Goal: Task Accomplishment & Management: Use online tool/utility

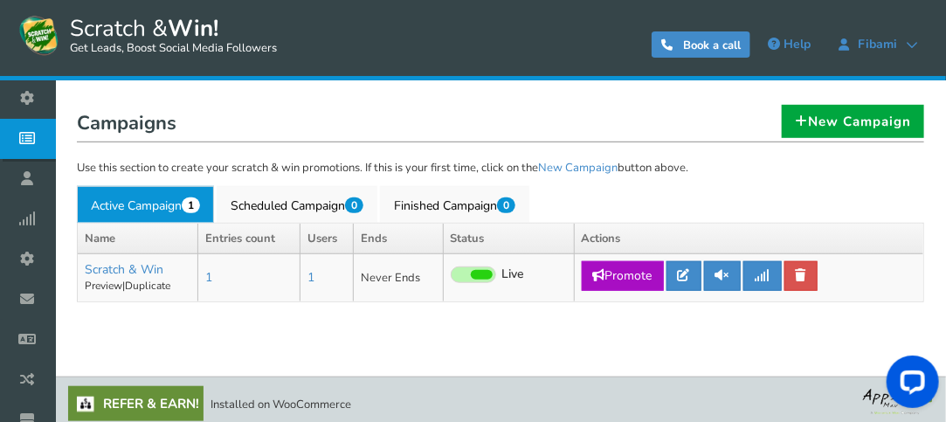
scroll to position [313, 0]
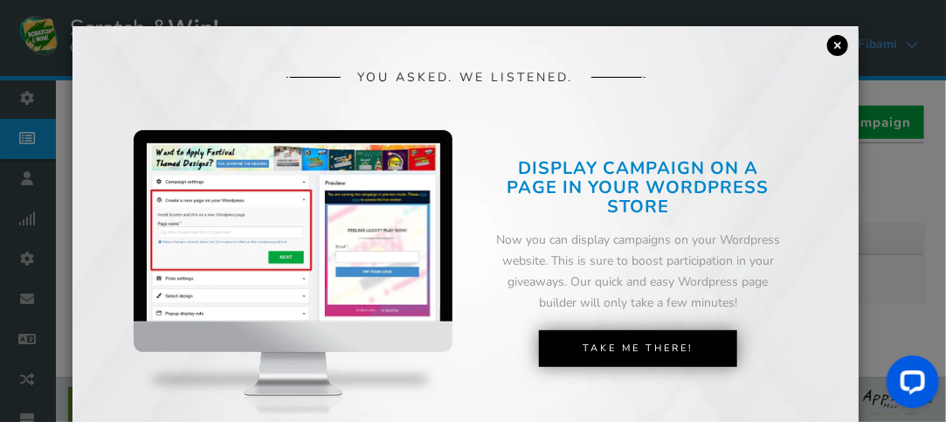
click at [836, 46] on link "×" at bounding box center [837, 45] width 21 height 21
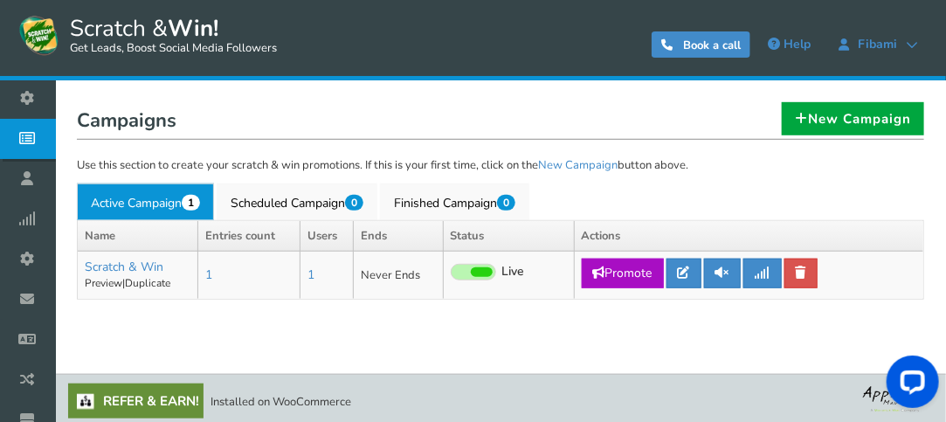
scroll to position [318, 0]
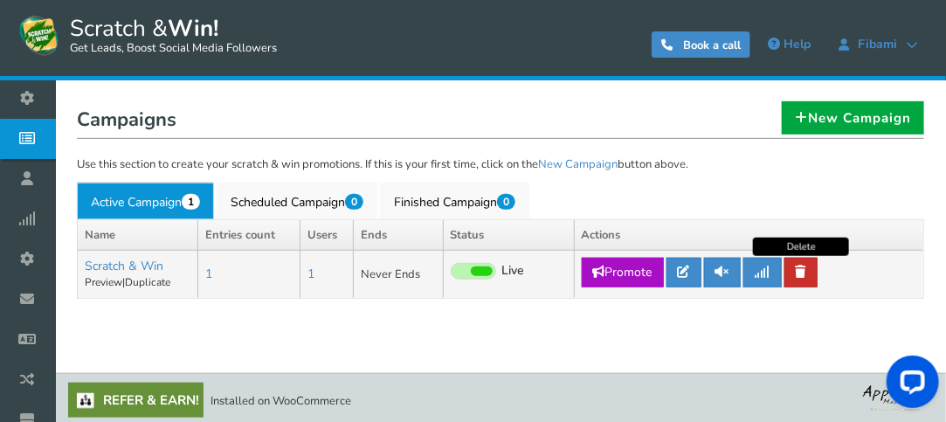
click at [794, 271] on link at bounding box center [800, 273] width 33 height 30
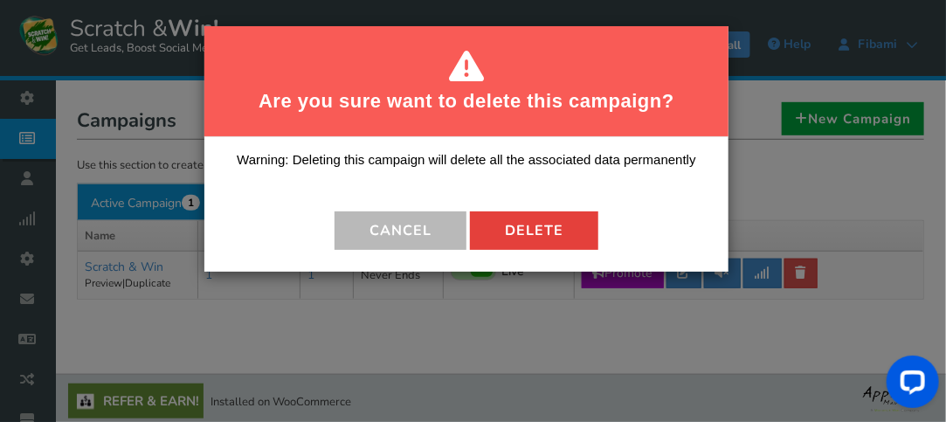
click at [520, 218] on button "Delete" at bounding box center [534, 230] width 128 height 38
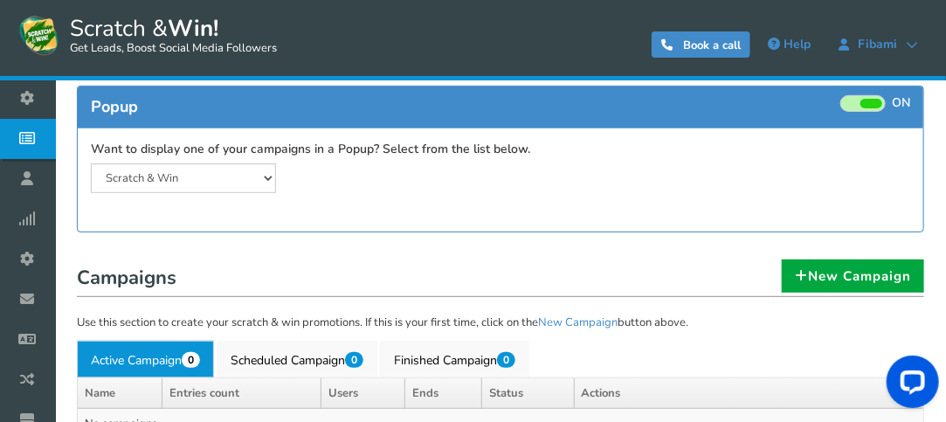
scroll to position [158, 0]
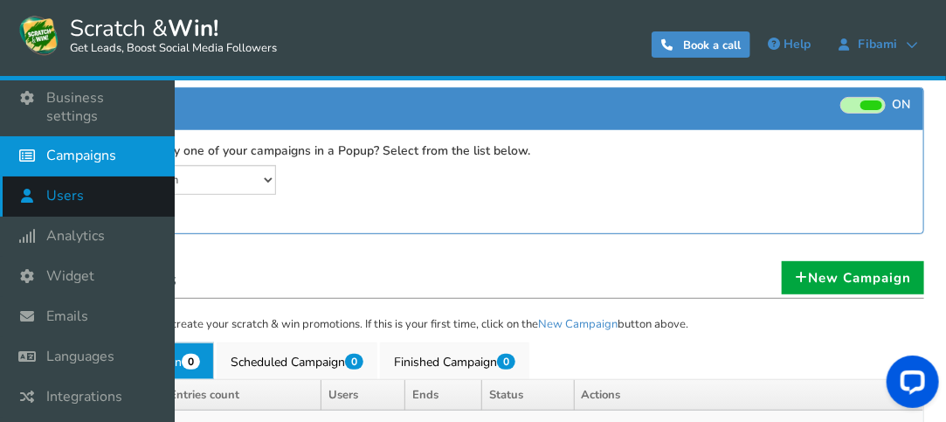
click at [35, 184] on icon at bounding box center [31, 195] width 33 height 38
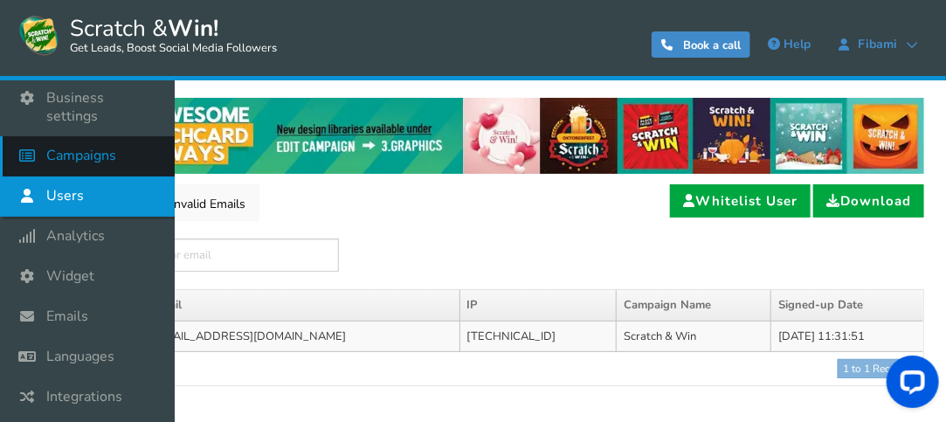
click at [28, 153] on icon at bounding box center [31, 155] width 33 height 38
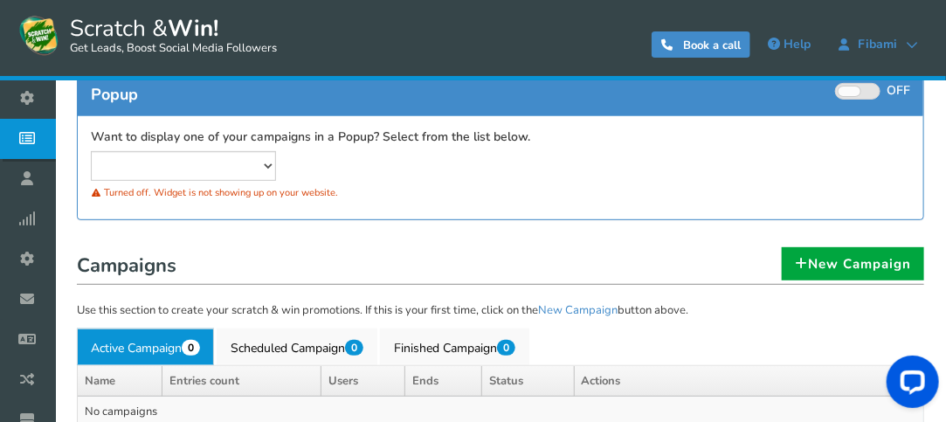
scroll to position [171, 0]
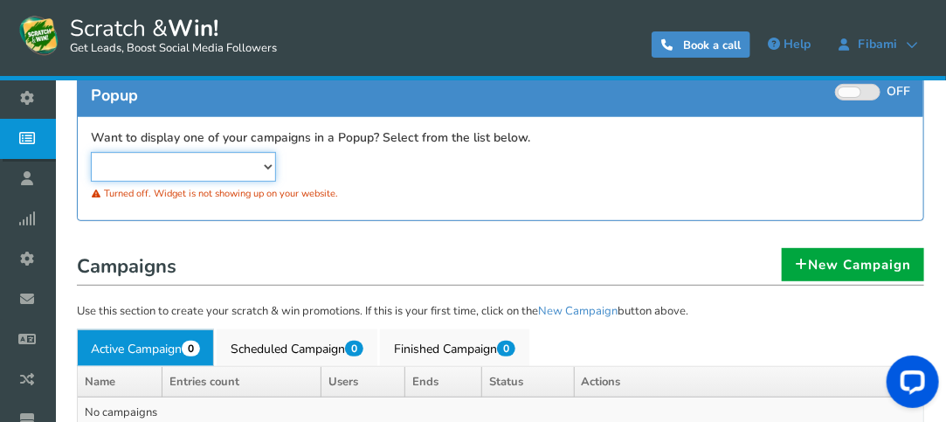
click at [203, 168] on select at bounding box center [183, 167] width 185 height 30
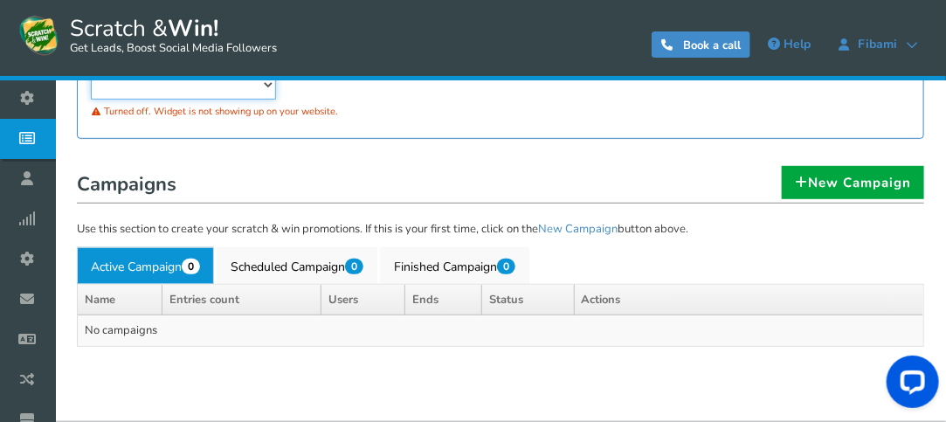
scroll to position [268, 0]
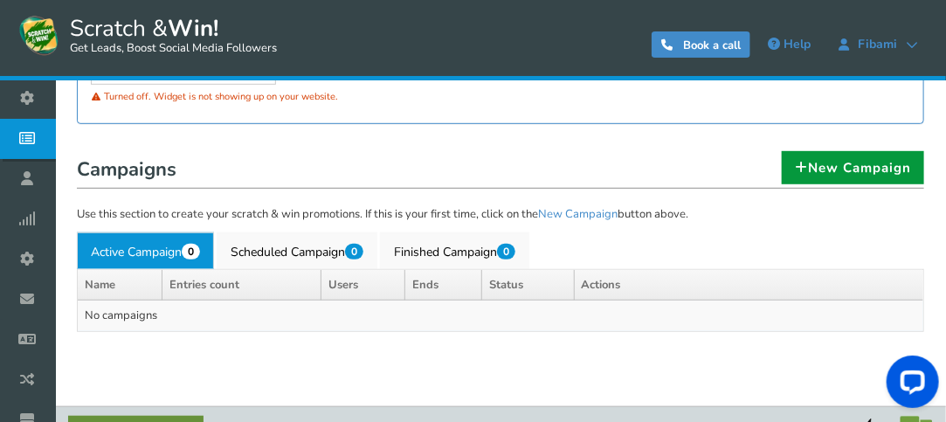
click at [784, 160] on link "New Campaign" at bounding box center [852, 167] width 142 height 33
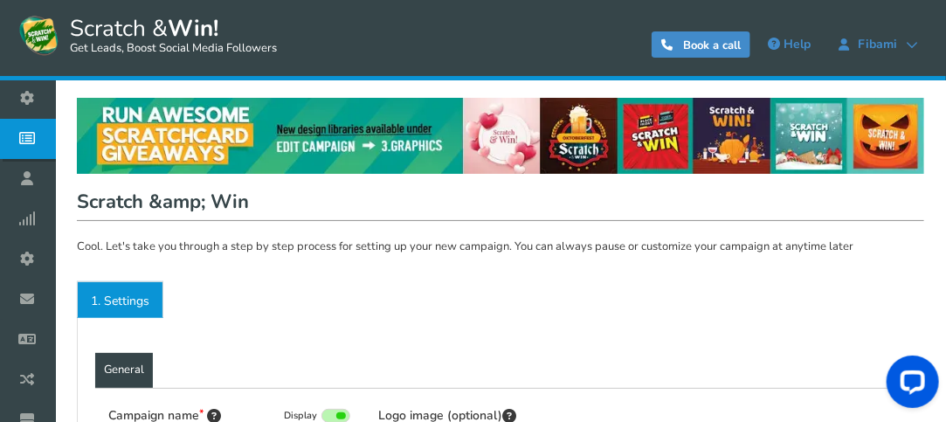
type input "Scratch &amp; Win"
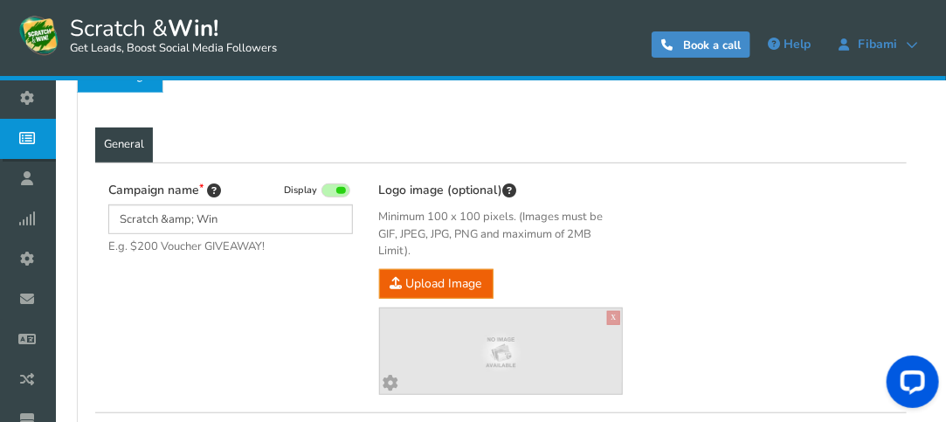
scroll to position [266, 0]
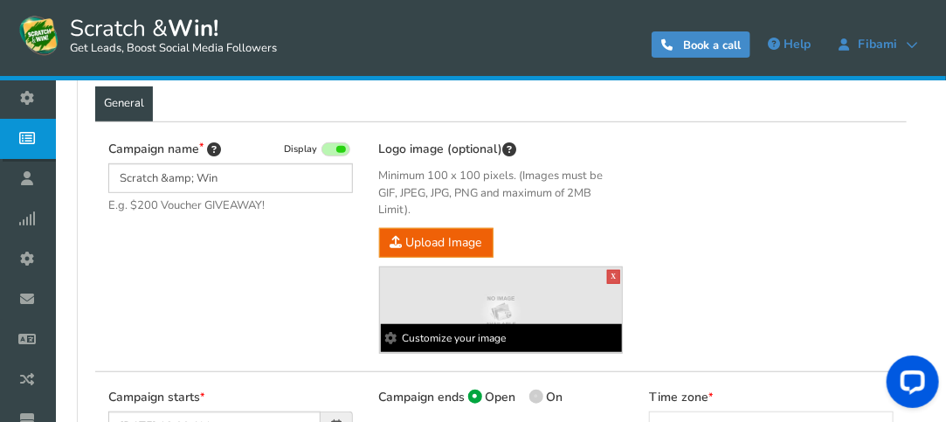
click at [452, 298] on img at bounding box center [501, 311] width 243 height 60
click at [390, 334] on span at bounding box center [391, 338] width 12 height 12
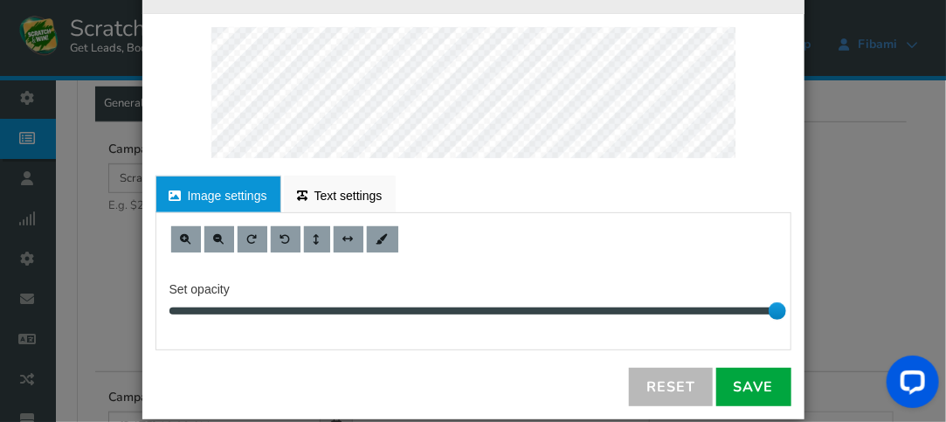
scroll to position [24, 0]
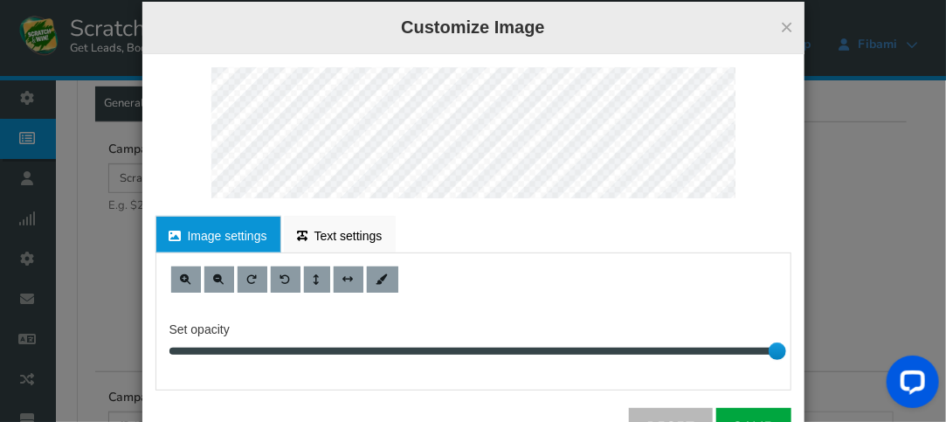
click at [789, 19] on div "× Customize Image" at bounding box center [473, 28] width 662 height 52
click at [782, 29] on button "×" at bounding box center [786, 27] width 13 height 23
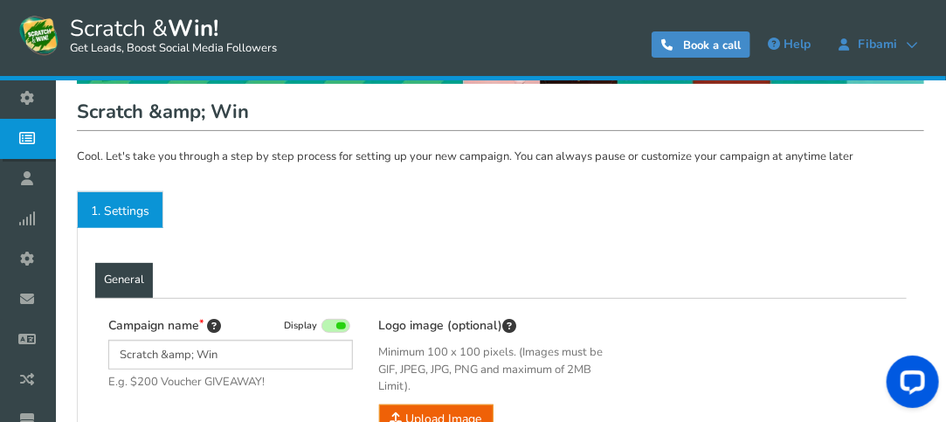
scroll to position [0, 0]
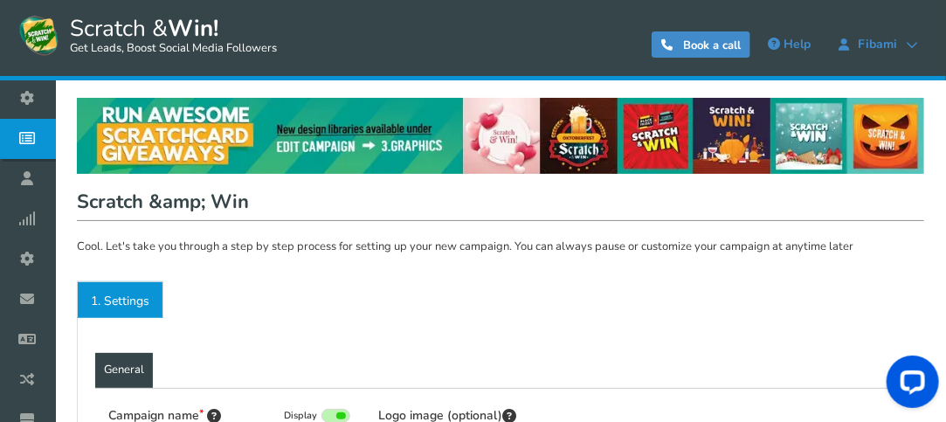
click at [93, 298] on link "1. Settings" at bounding box center [120, 299] width 86 height 37
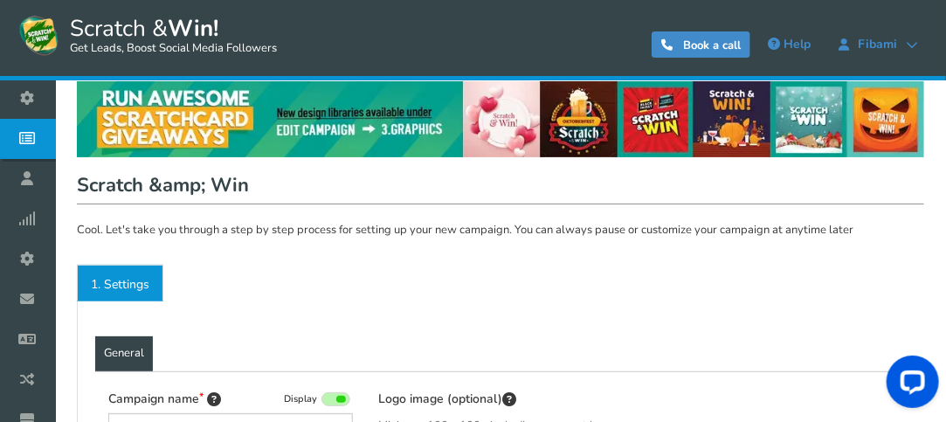
scroll to position [16, 0]
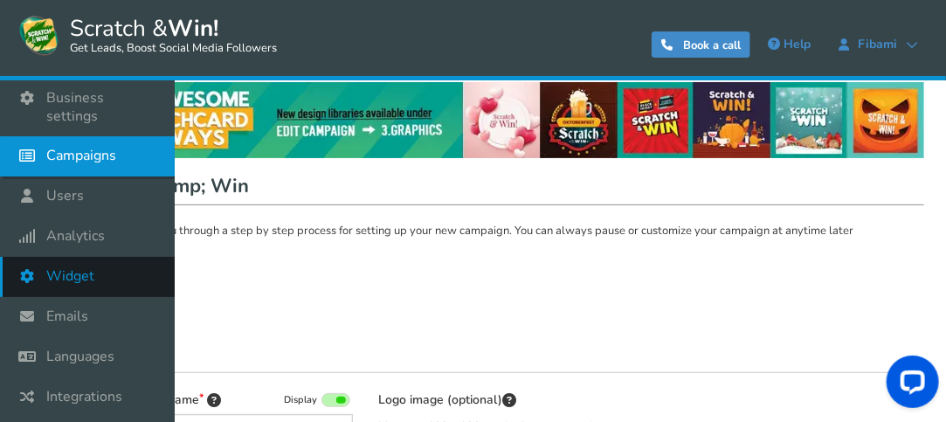
click at [37, 266] on icon at bounding box center [31, 276] width 33 height 38
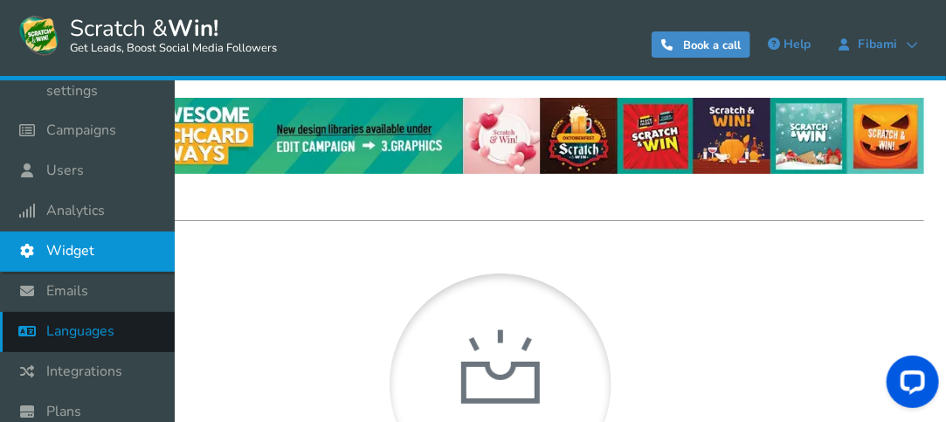
scroll to position [18, 0]
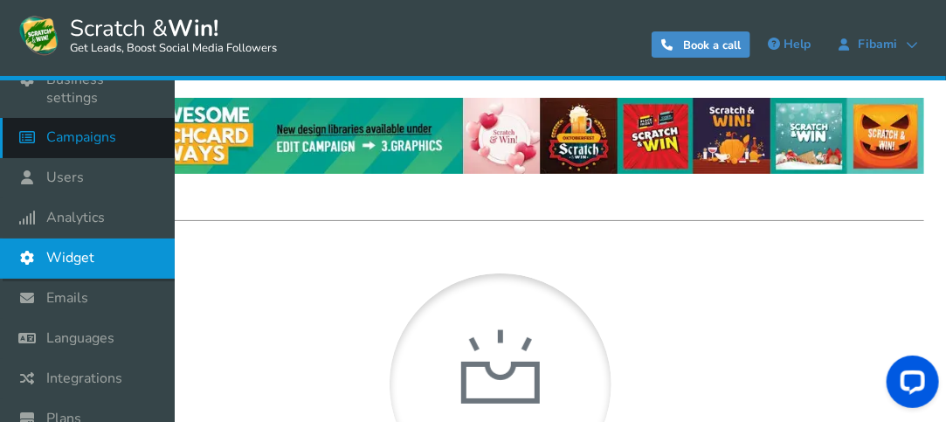
click at [57, 145] on span "Campaigns" at bounding box center [81, 137] width 70 height 18
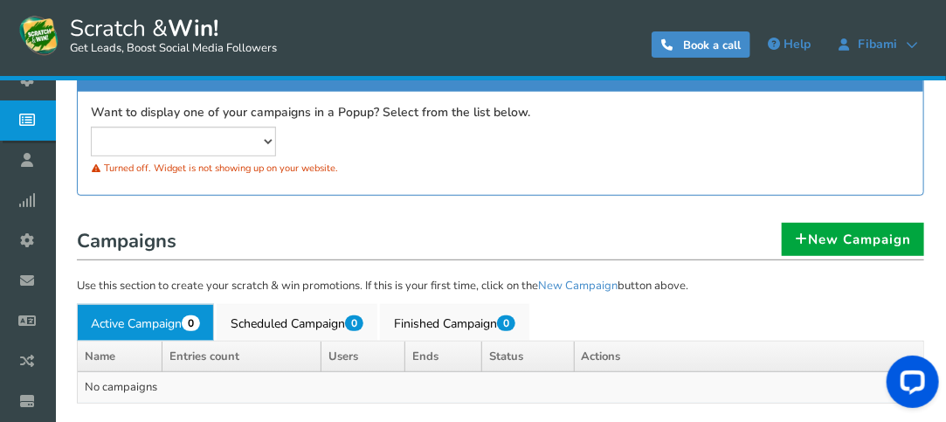
scroll to position [189, 0]
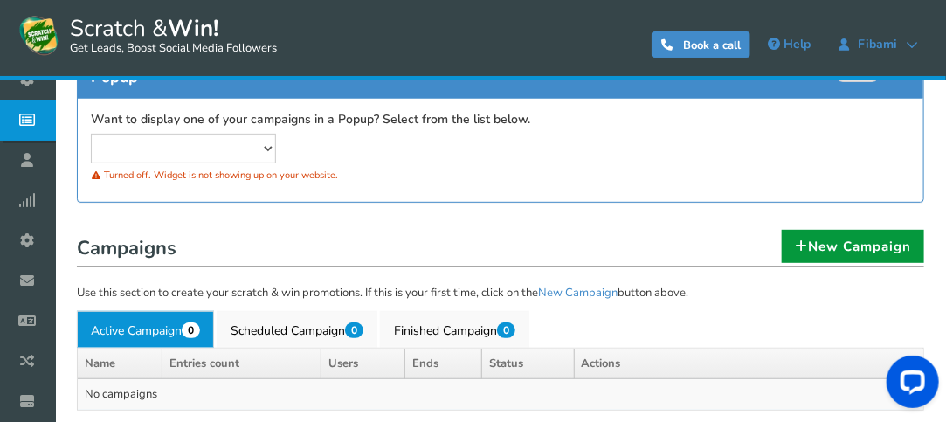
click at [819, 251] on link "New Campaign" at bounding box center [852, 246] width 142 height 33
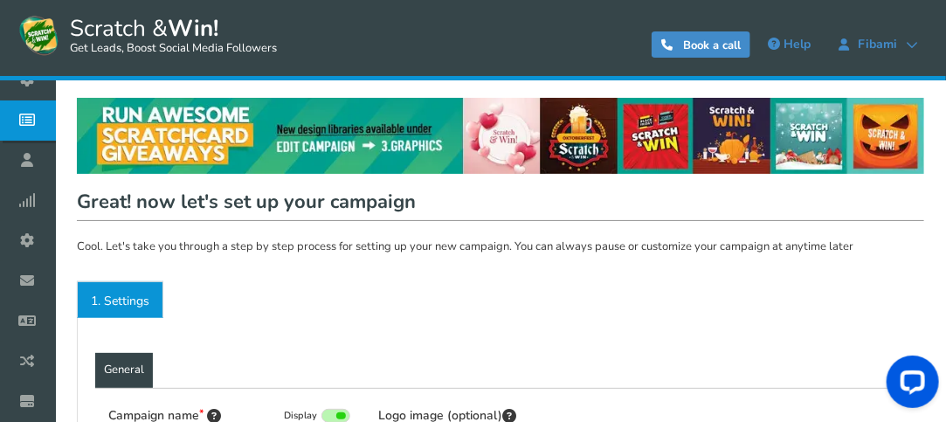
type input "Scratch &amp; Win"
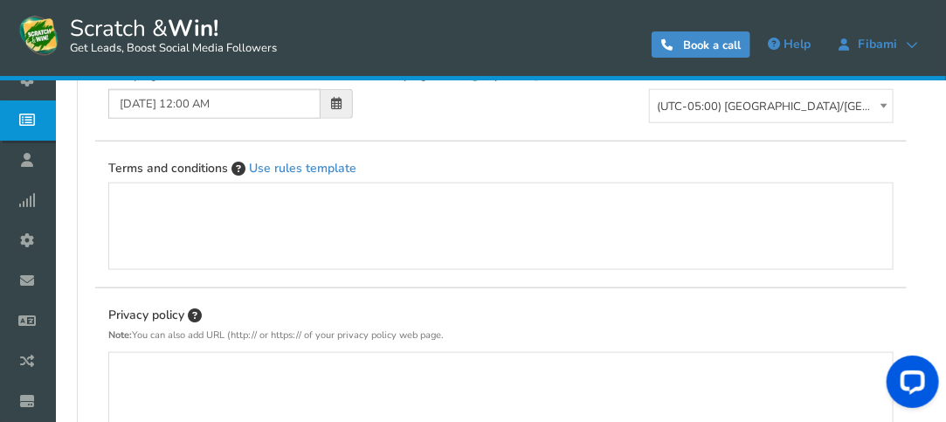
scroll to position [553, 0]
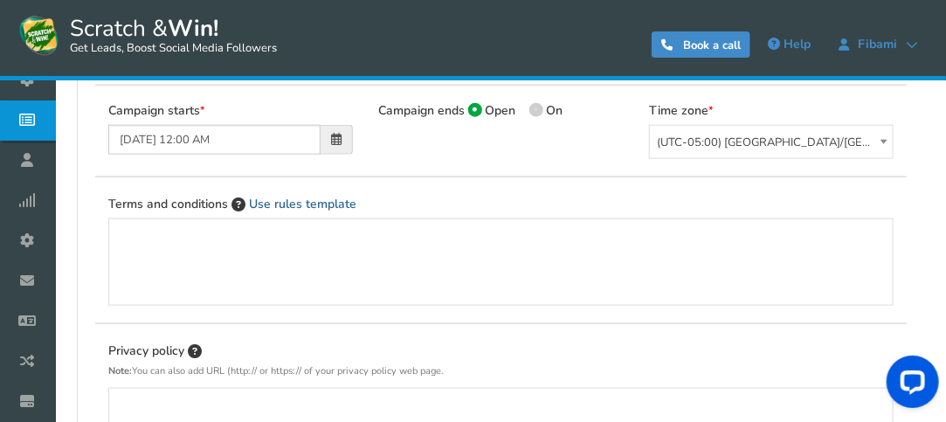
click at [277, 207] on link "Use rules template" at bounding box center [302, 204] width 107 height 17
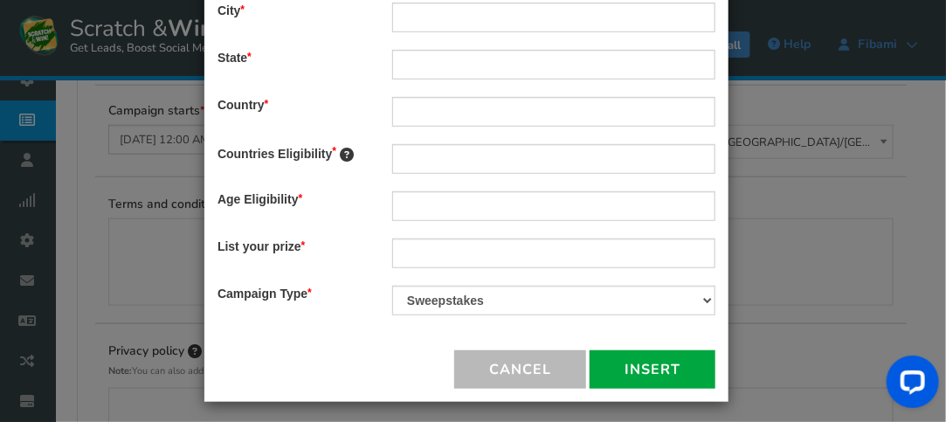
scroll to position [309, 0]
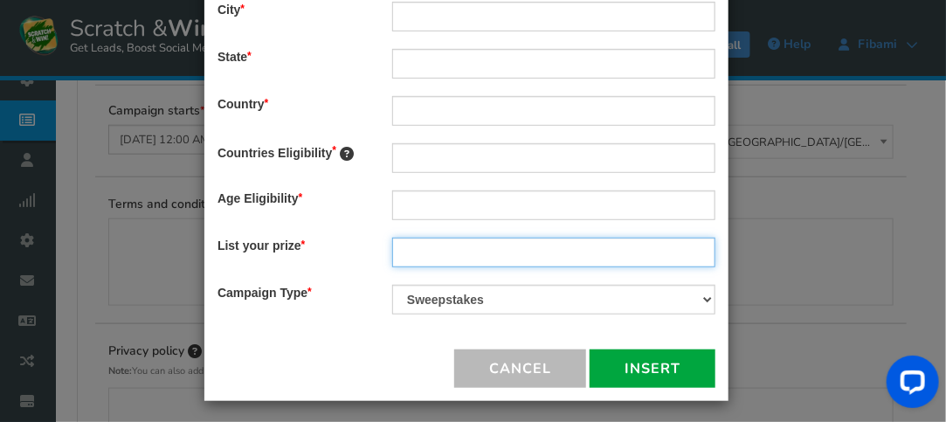
click at [400, 253] on input "text" at bounding box center [553, 252] width 323 height 30
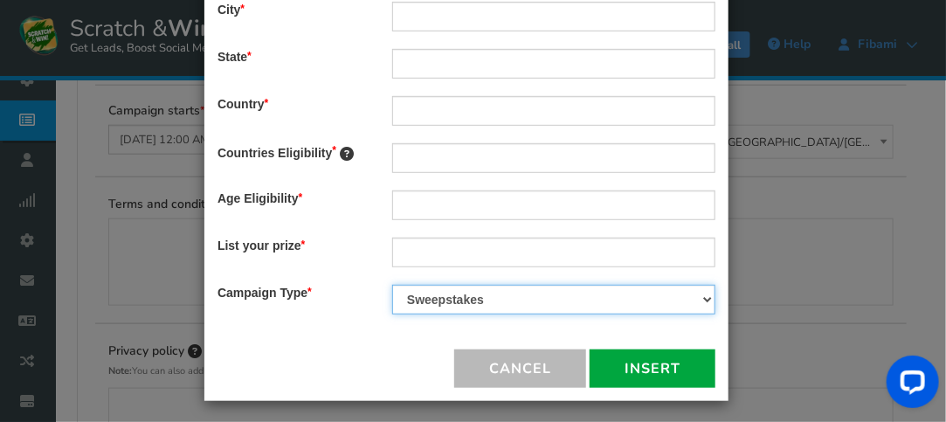
click at [407, 294] on select "Contest Giveaway Lottery Offer Raffle Sweepstakes Other" at bounding box center [553, 300] width 323 height 30
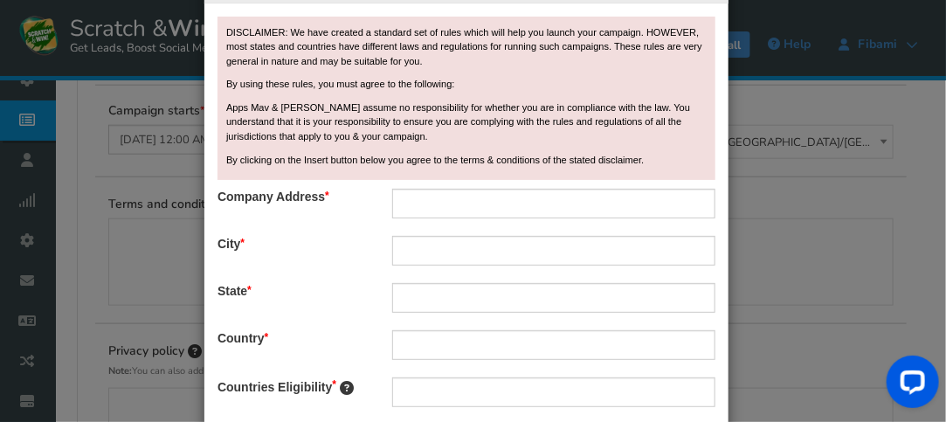
scroll to position [28, 0]
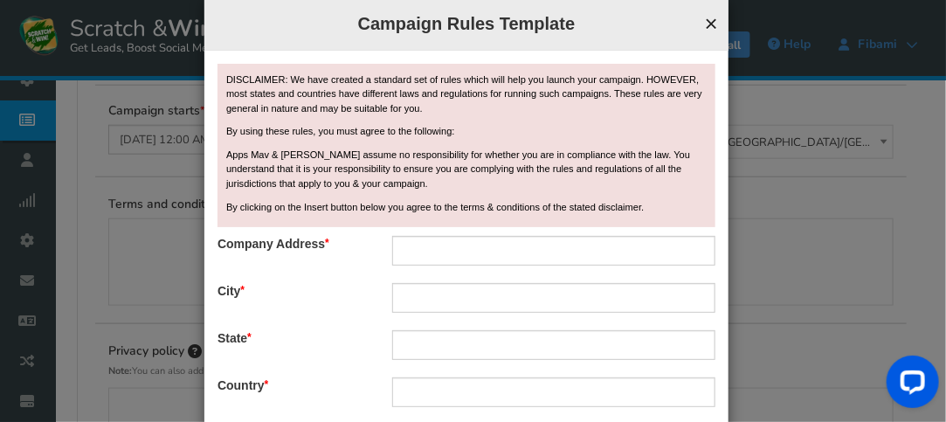
click at [705, 24] on span "×" at bounding box center [711, 23] width 13 height 26
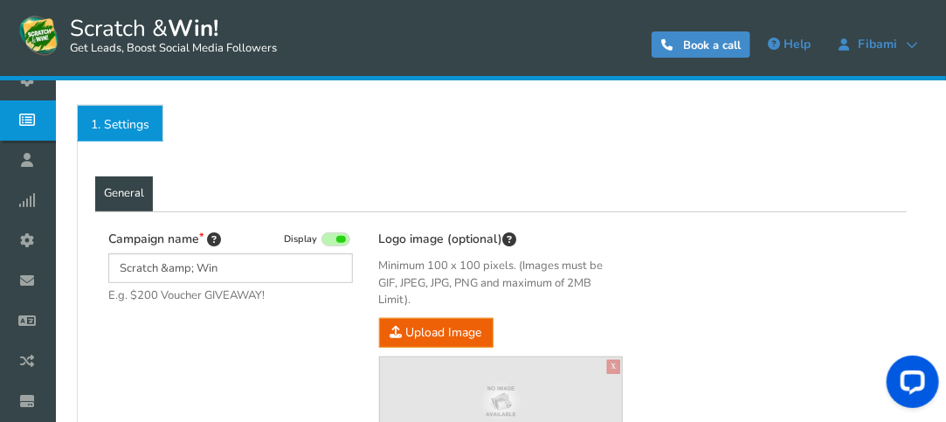
scroll to position [174, 0]
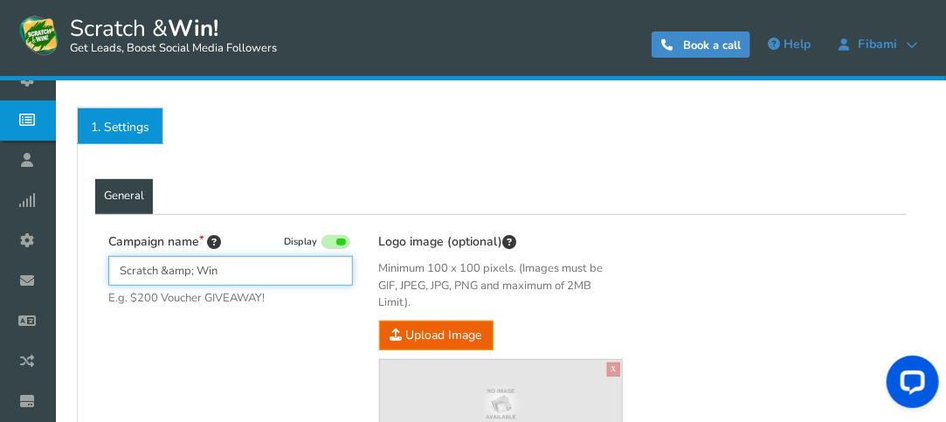
click at [224, 281] on input "Scratch &amp; Win" at bounding box center [230, 271] width 244 height 30
click at [189, 273] on input "Scratch &amp; Win" at bounding box center [230, 271] width 244 height 30
